Goal: Task Accomplishment & Management: Manage account settings

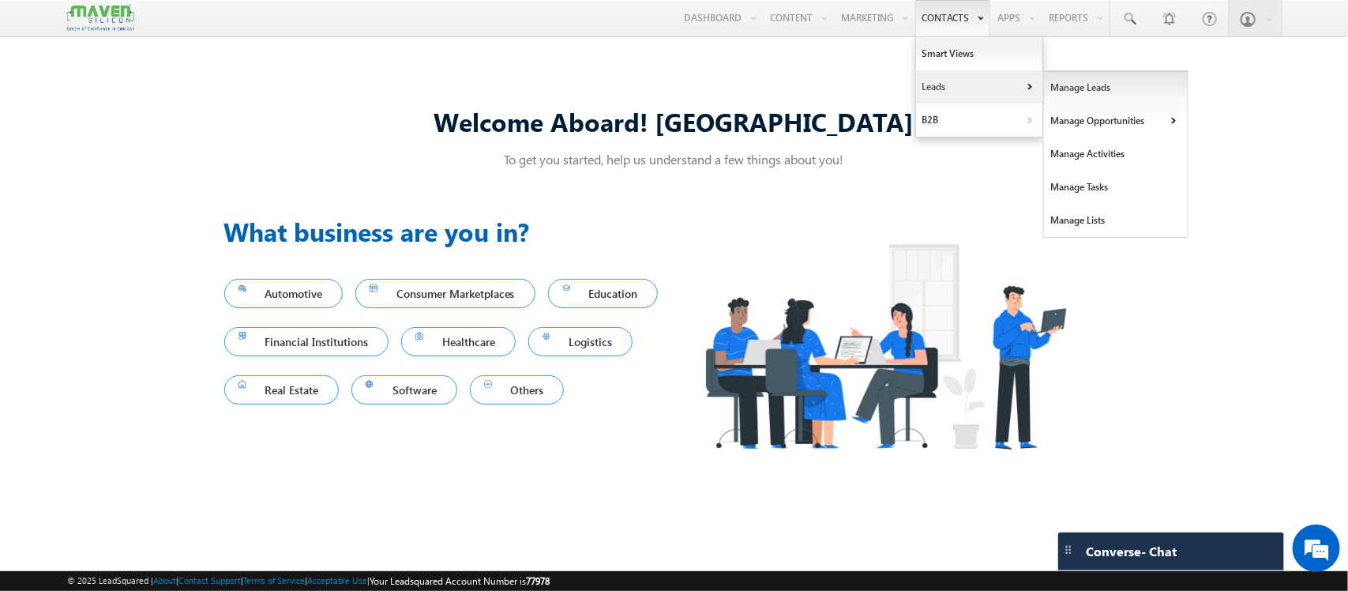
click at [1044, 88] on link "Manage Leads" at bounding box center [1116, 87] width 144 height 33
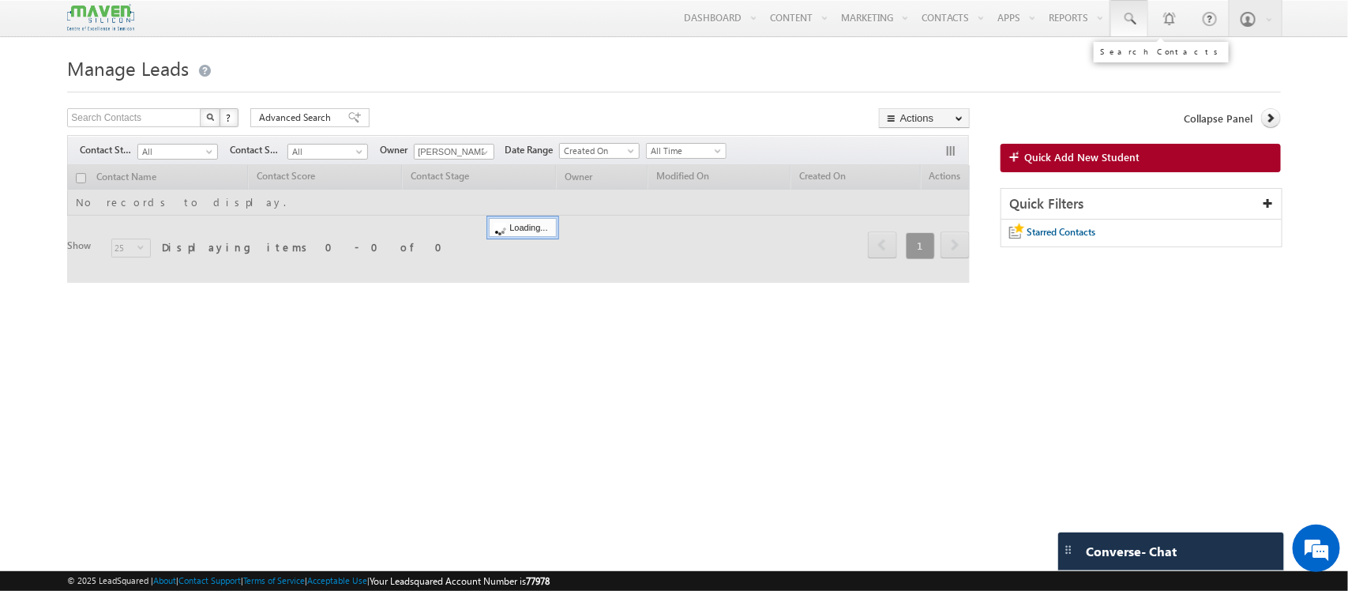
click at [1122, 22] on span at bounding box center [1129, 19] width 16 height 16
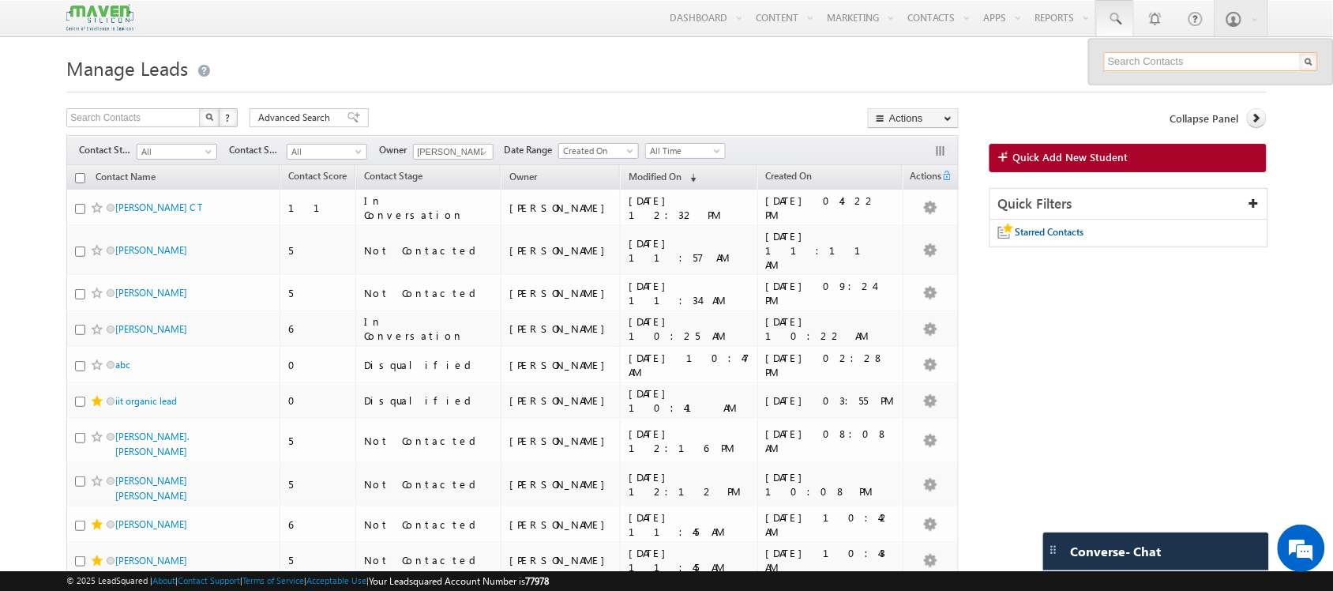
paste input "90662 62706"
click at [1142, 60] on input "90662 62706" at bounding box center [1211, 61] width 214 height 19
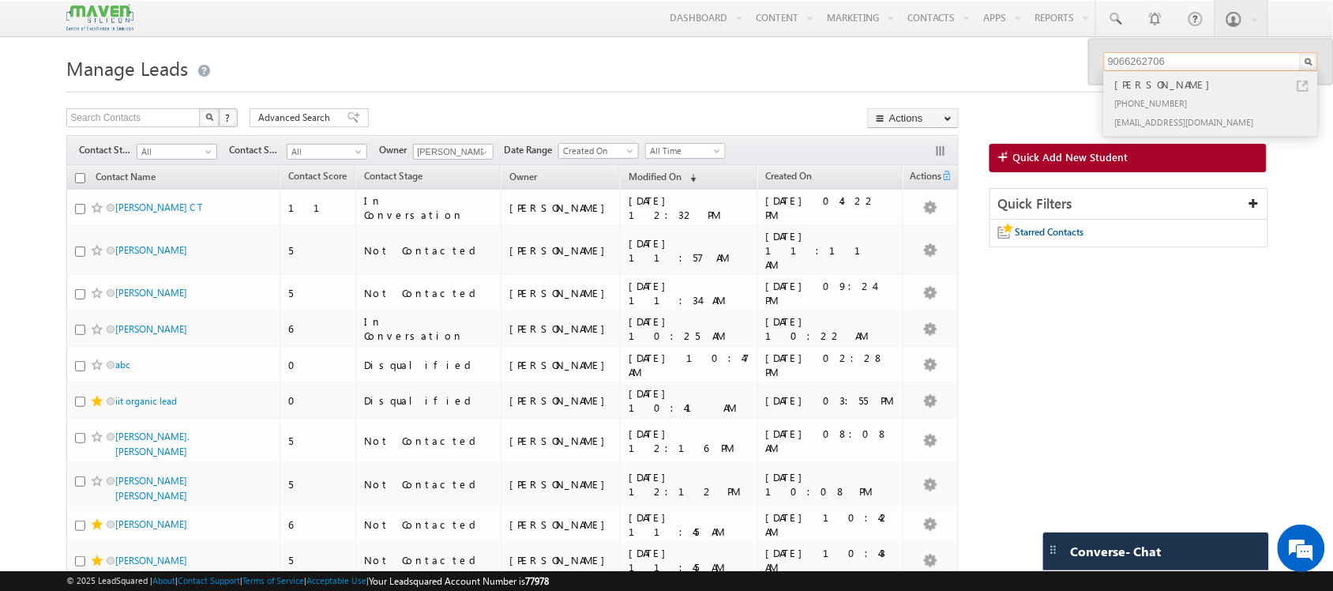
type input "9066262706"
click at [1200, 89] on div "[PERSON_NAME]" at bounding box center [1218, 84] width 212 height 17
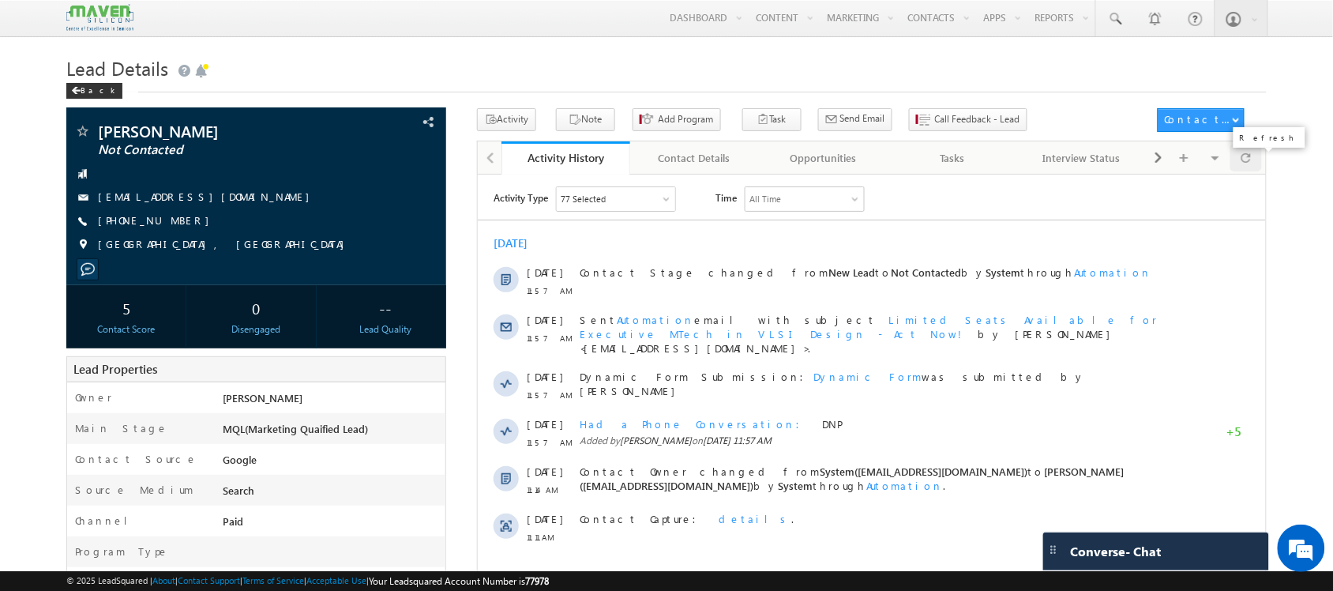
click at [1241, 162] on span at bounding box center [1245, 158] width 9 height 28
click at [1259, 151] on div at bounding box center [1245, 158] width 31 height 28
click at [1241, 164] on span at bounding box center [1245, 158] width 9 height 28
click at [1246, 155] on span at bounding box center [1245, 158] width 9 height 28
click at [1259, 156] on div at bounding box center [1245, 158] width 31 height 28
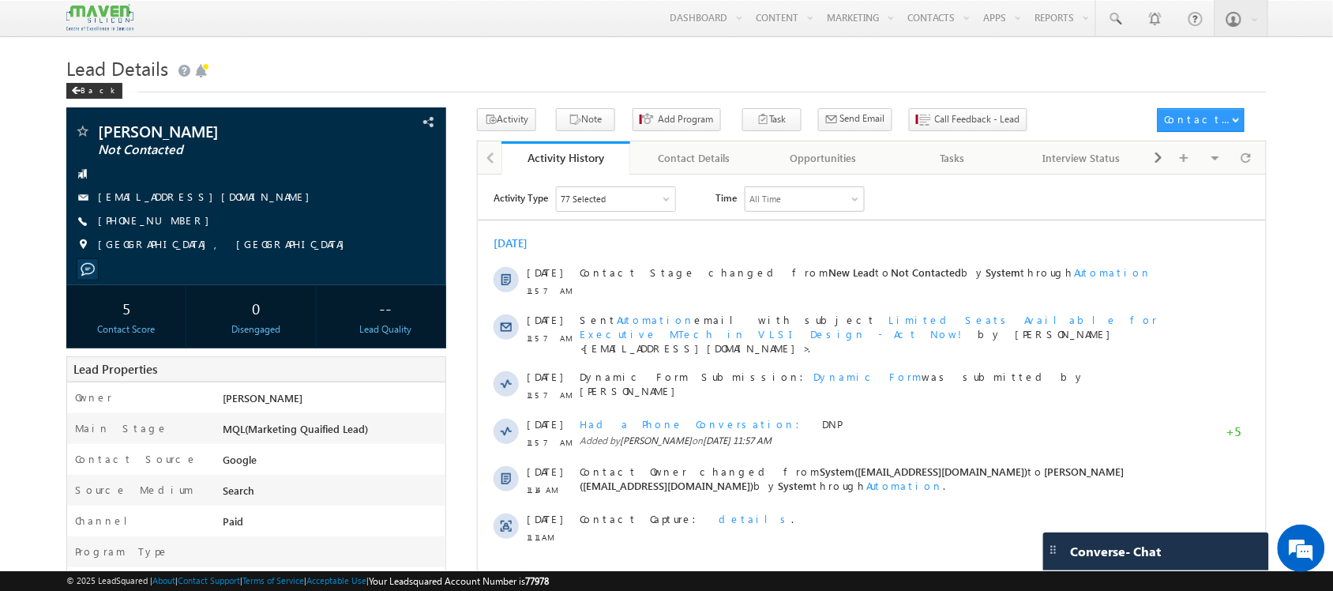
click at [1237, 176] on iframe at bounding box center [872, 490] width 788 height 632
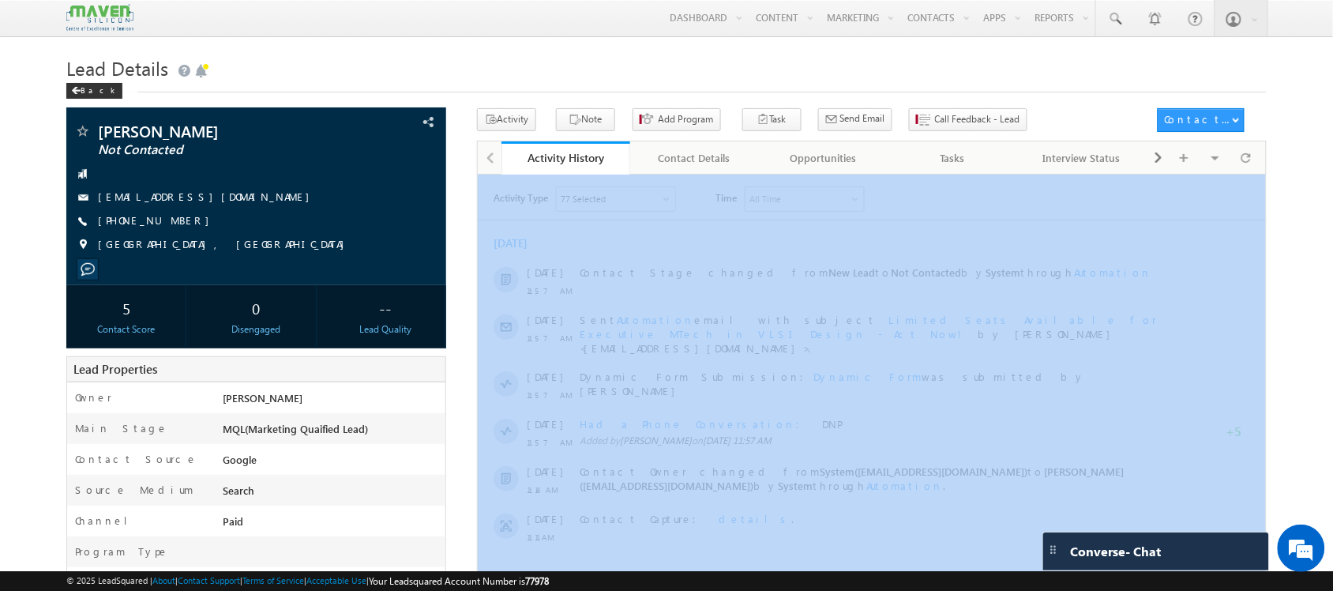
click at [1237, 176] on iframe at bounding box center [872, 490] width 788 height 632
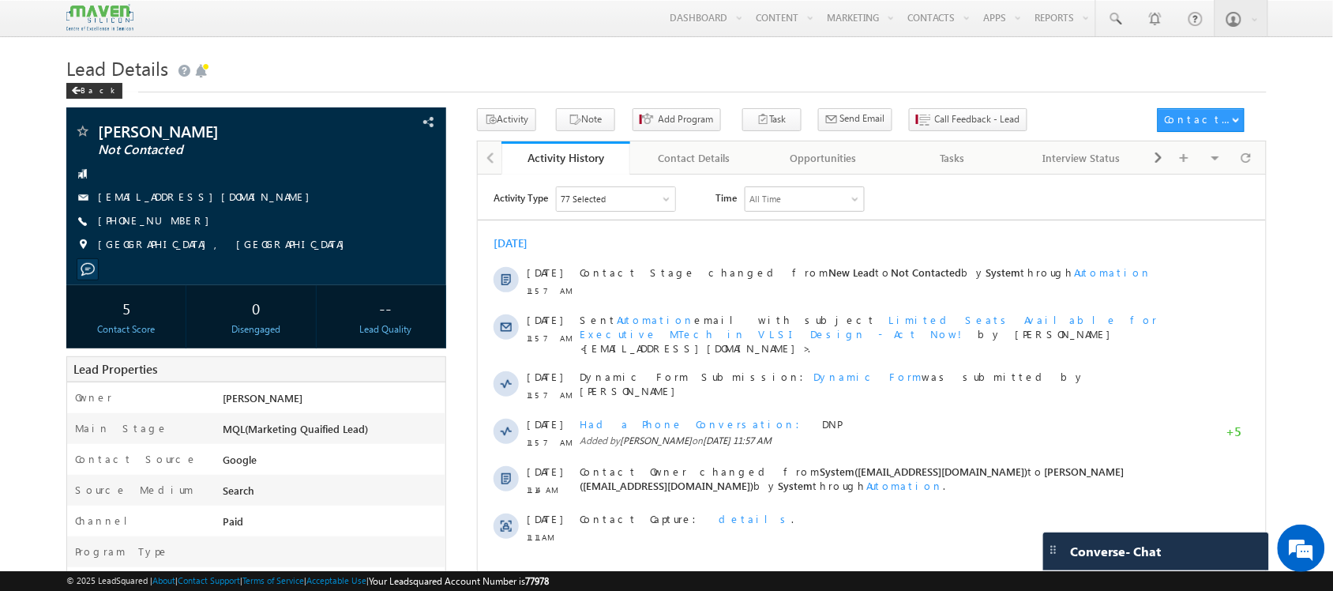
click at [445, 79] on h1 "Lead Details" at bounding box center [665, 66] width 1199 height 31
click at [1261, 167] on div at bounding box center [1245, 158] width 31 height 28
click at [935, 114] on span "Call Feedback - Lead" at bounding box center [977, 119] width 85 height 14
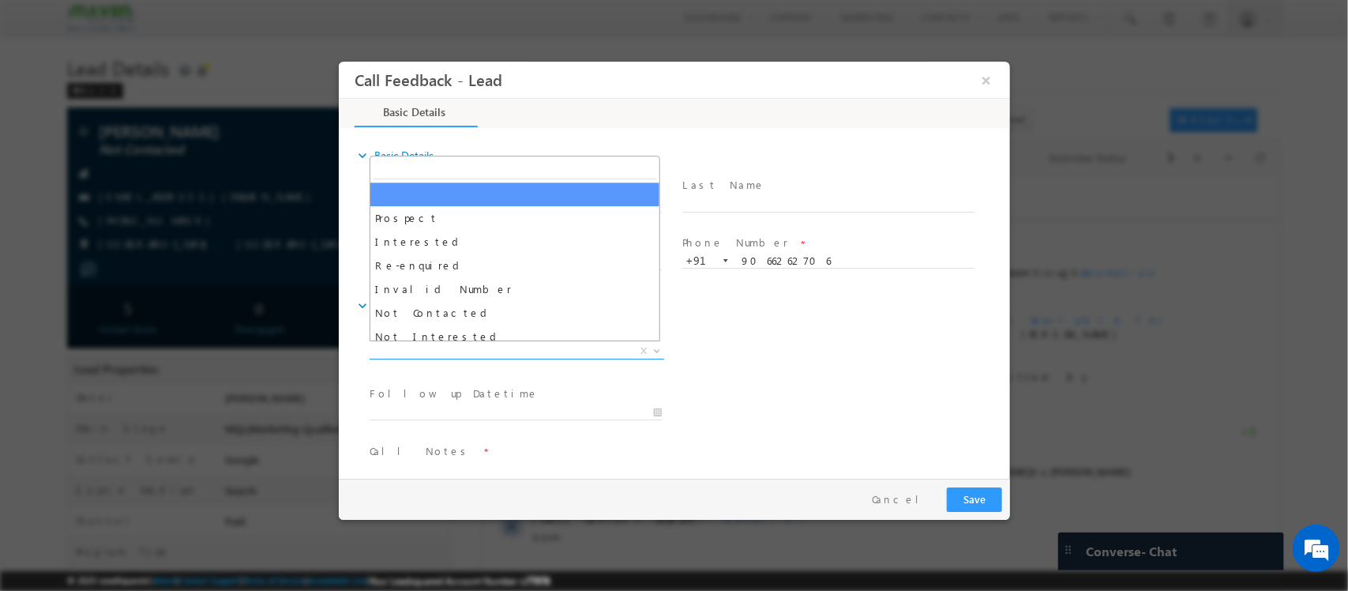
click at [583, 346] on span "X" at bounding box center [516, 351] width 295 height 16
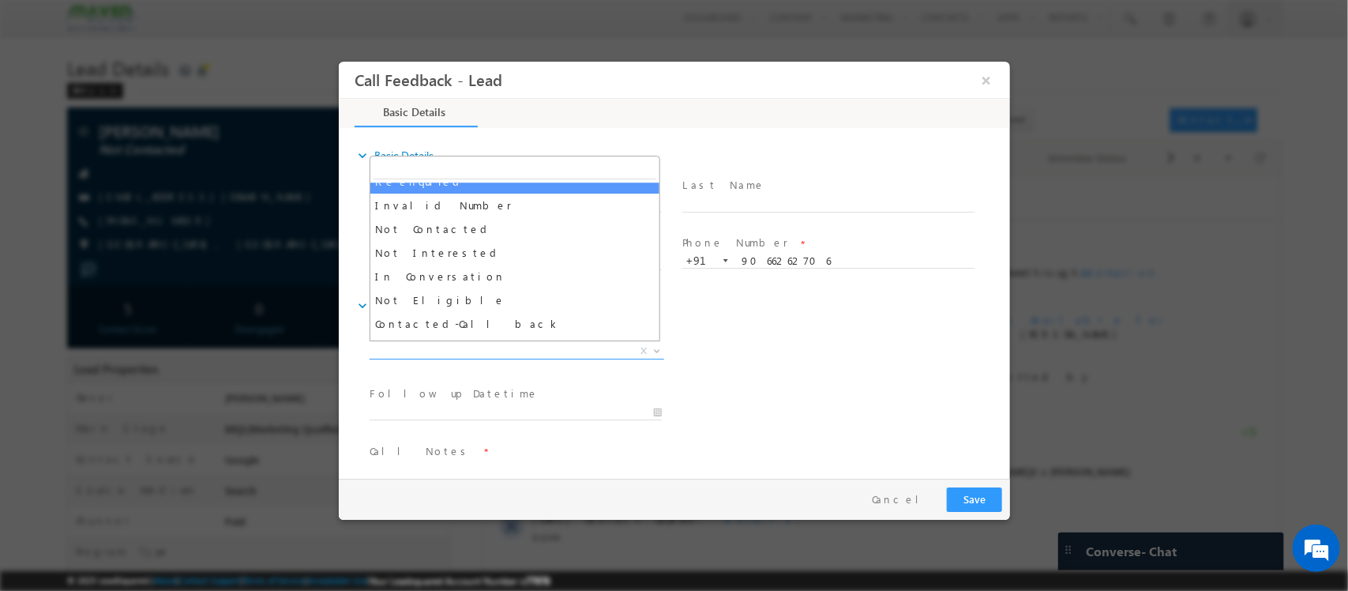
scroll to position [96, 0]
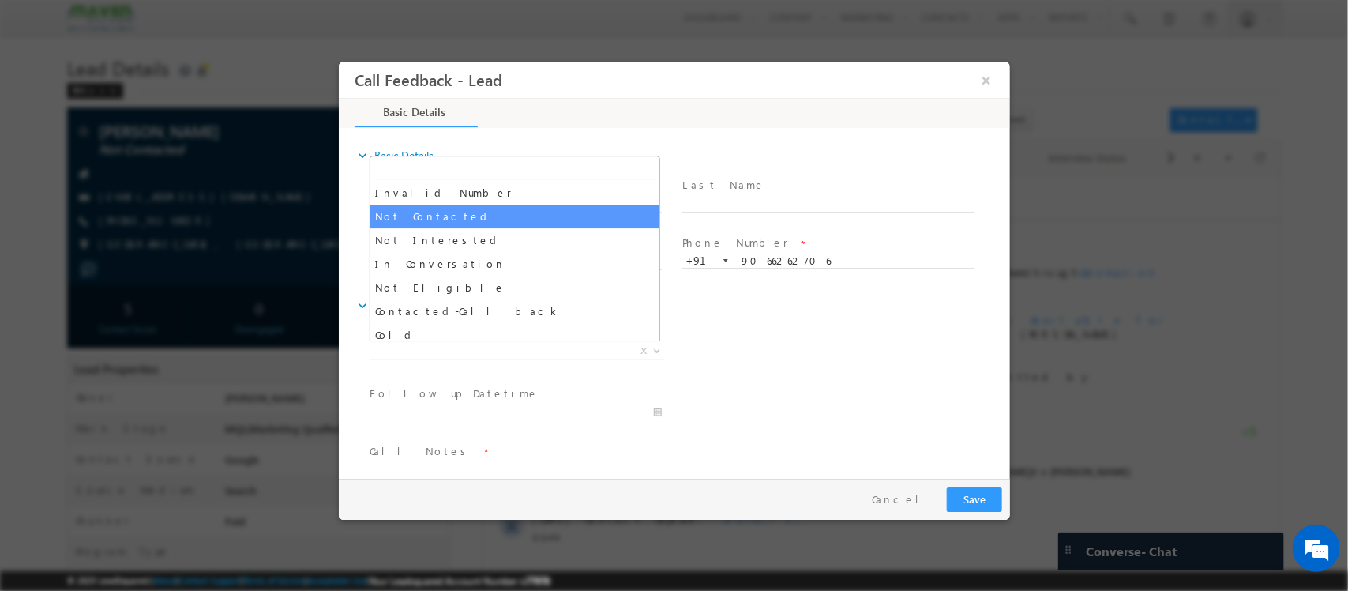
select select "Not Contacted"
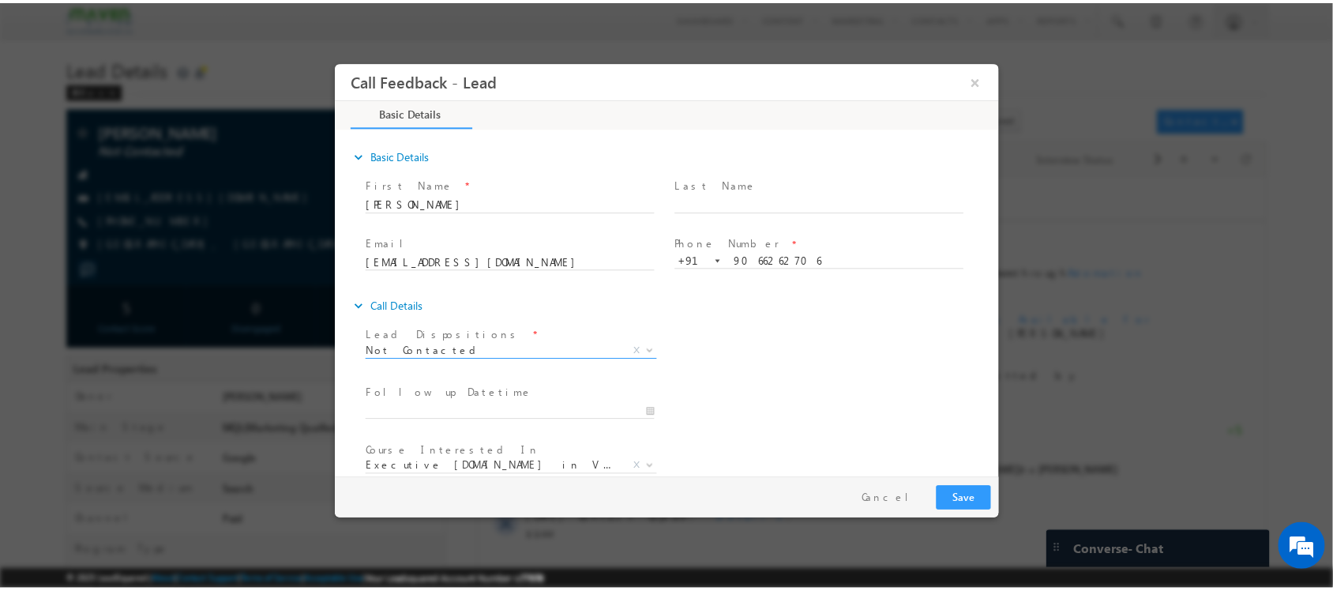
scroll to position [84, 0]
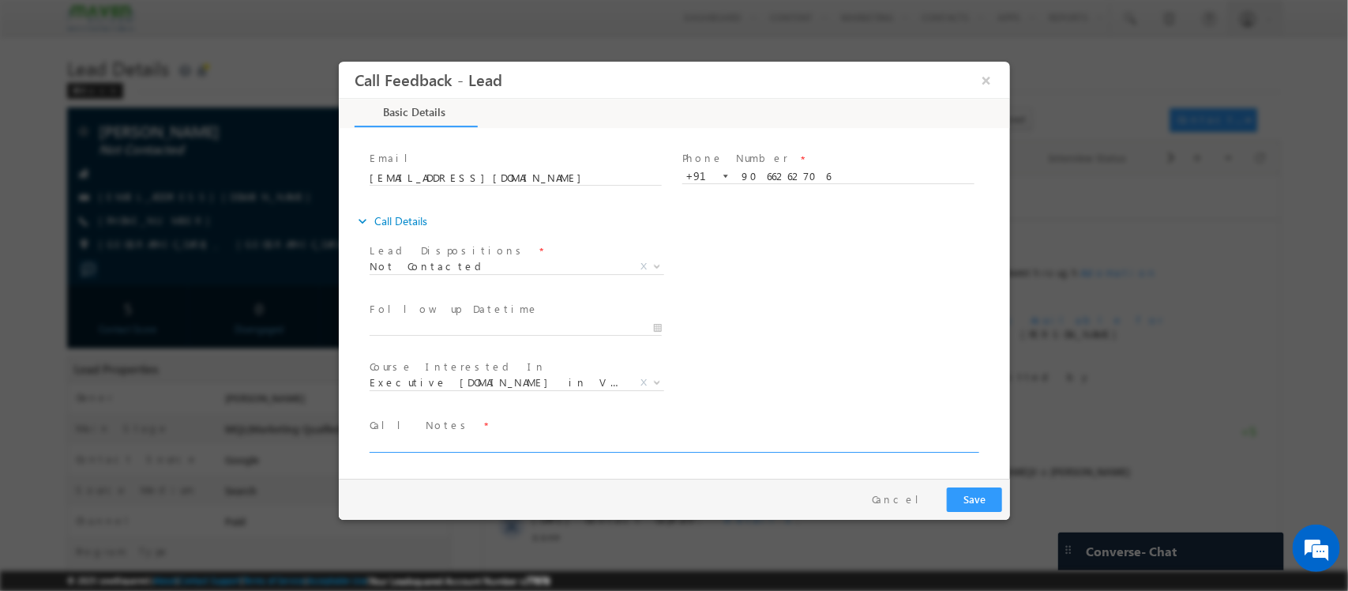
click at [516, 448] on textarea at bounding box center [672, 443] width 607 height 18
type textarea "DNP"
click at [971, 495] on button "Save" at bounding box center [973, 499] width 55 height 24
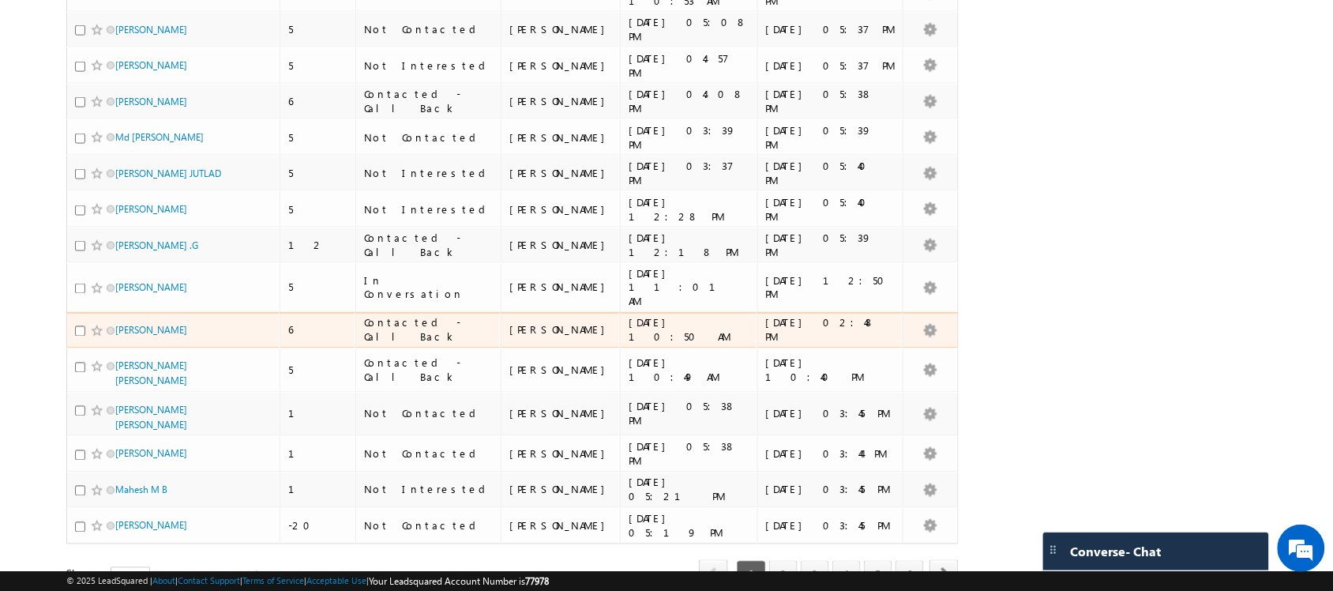
scroll to position [636, 0]
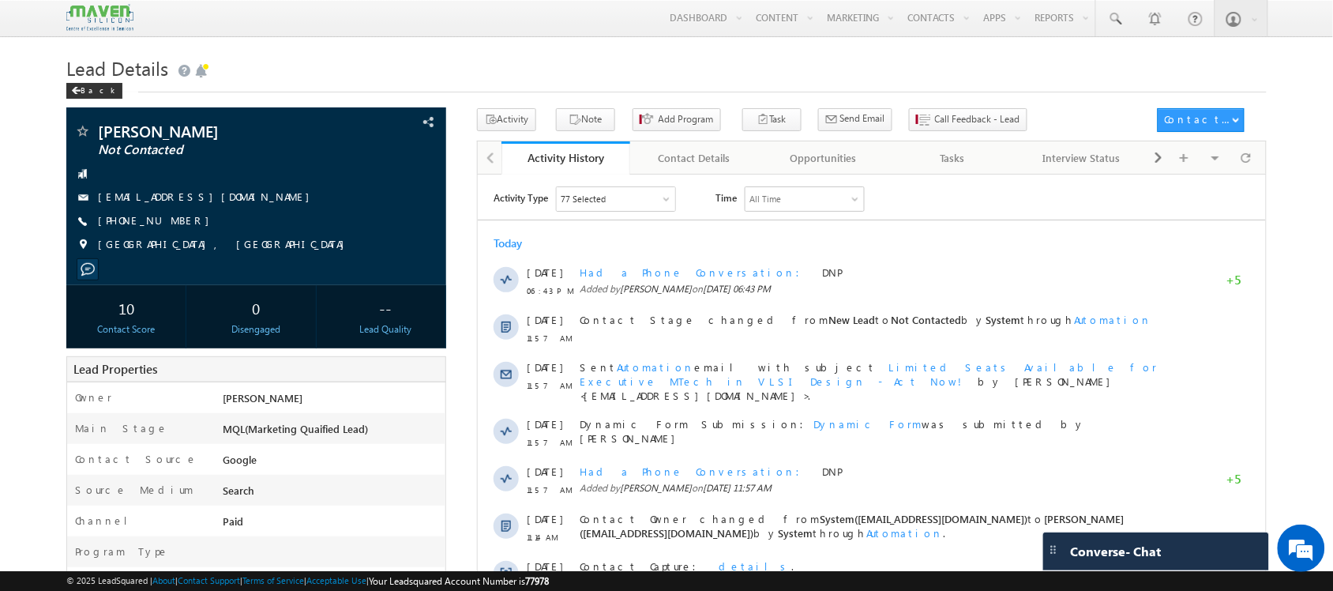
click at [1271, 155] on body "Menu Shubham lsq6@ maven -sili con.c om" at bounding box center [666, 546] width 1333 height 1092
click at [1237, 163] on div at bounding box center [1245, 158] width 31 height 28
